Goal: Navigation & Orientation: Understand site structure

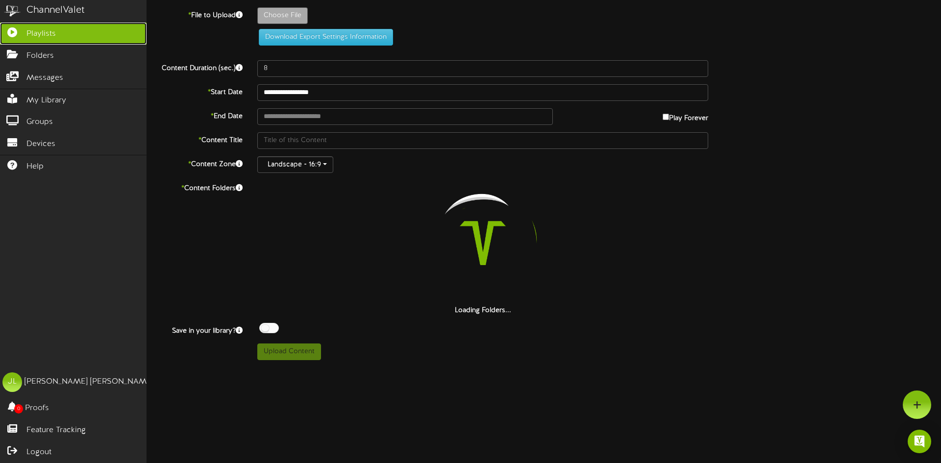
click at [16, 35] on icon at bounding box center [12, 30] width 25 height 7
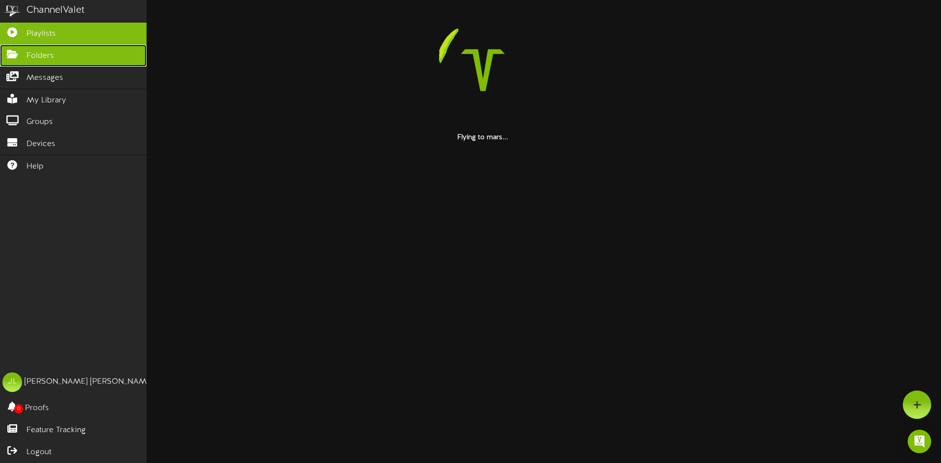
click at [59, 62] on link "Folders" at bounding box center [73, 56] width 147 height 22
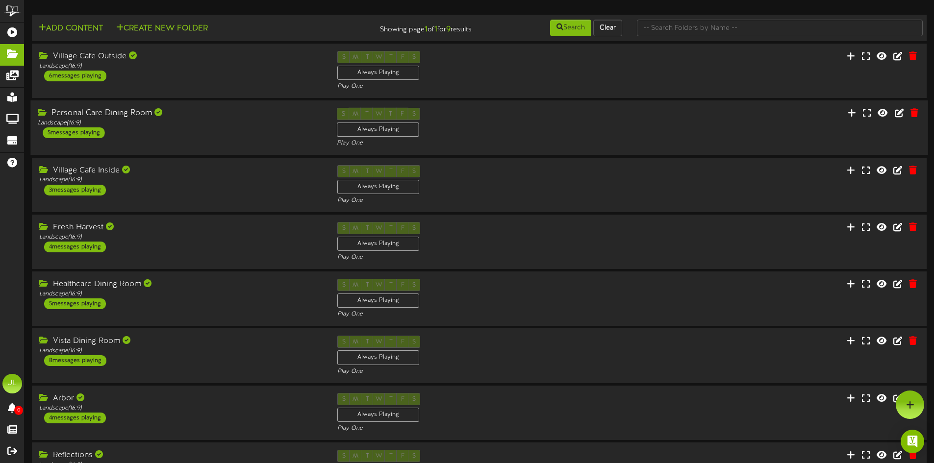
click at [85, 133] on div "5 messages playing" at bounding box center [74, 132] width 62 height 11
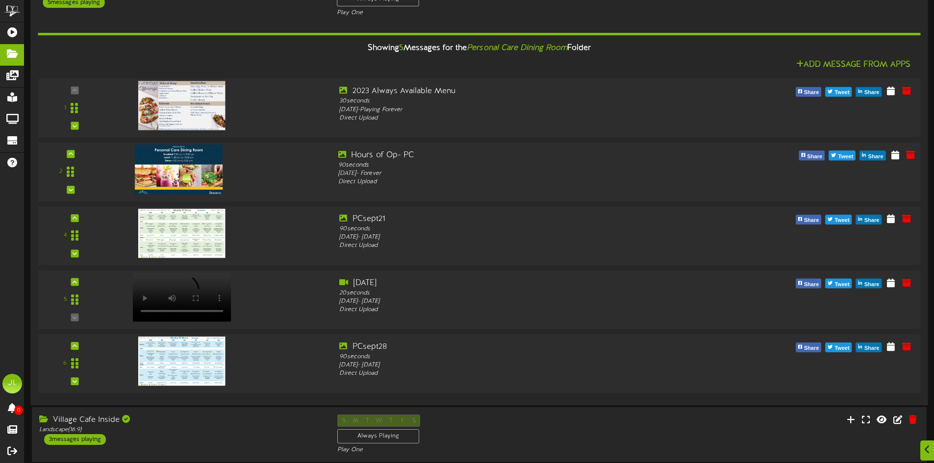
scroll to position [147, 0]
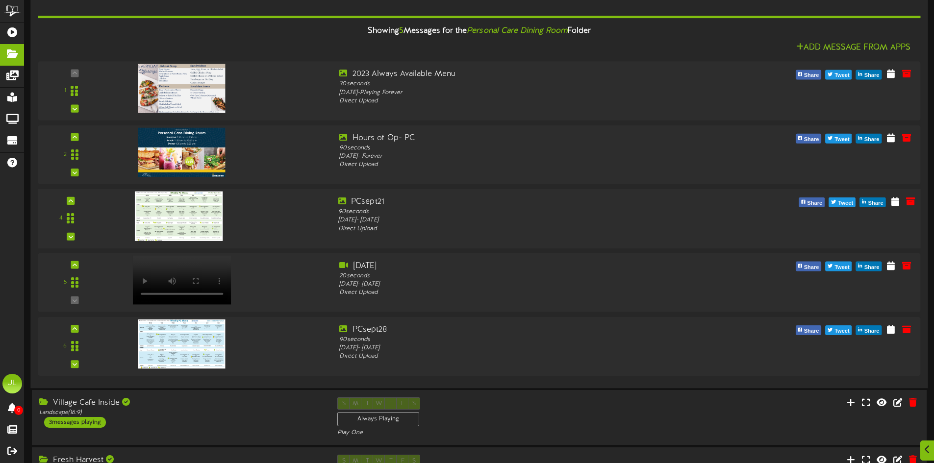
click at [208, 218] on img at bounding box center [179, 217] width 88 height 50
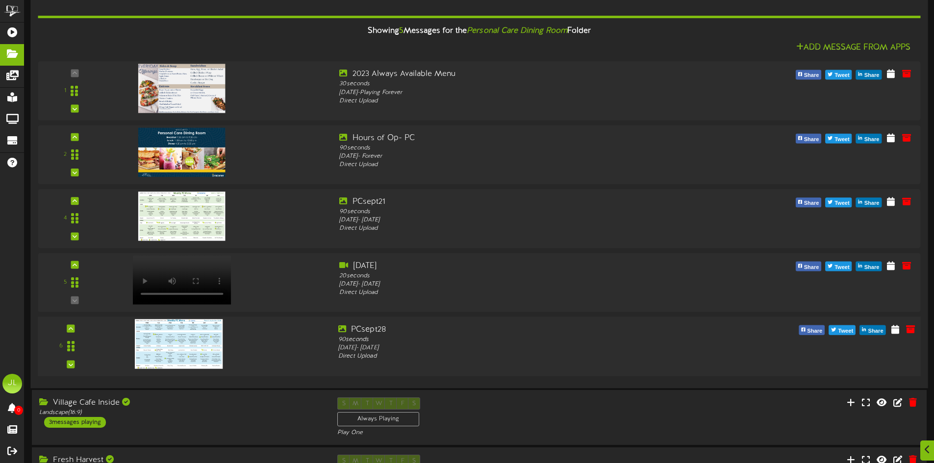
click at [211, 338] on img at bounding box center [179, 345] width 88 height 50
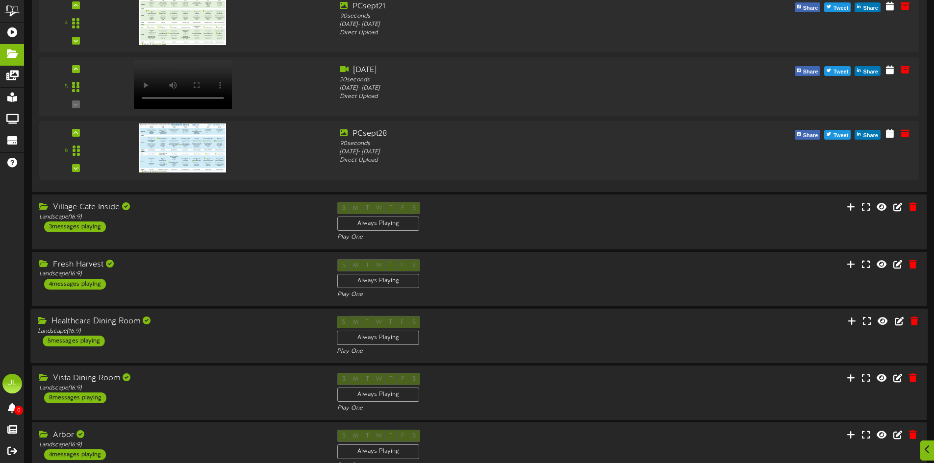
scroll to position [343, 0]
click at [166, 335] on div "Healthcare Dining Room Landscape ( 16:9 ) 5 messages playing" at bounding box center [179, 331] width 299 height 30
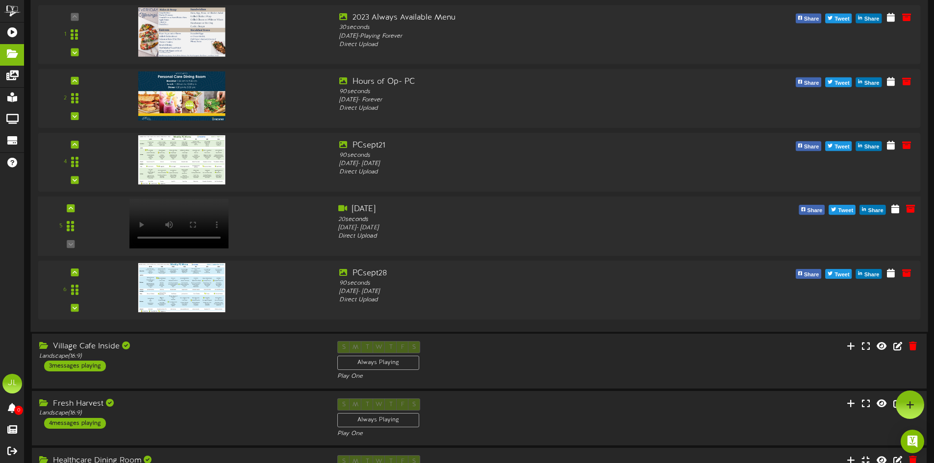
scroll to position [147, 0]
